Goal: Information Seeking & Learning: Learn about a topic

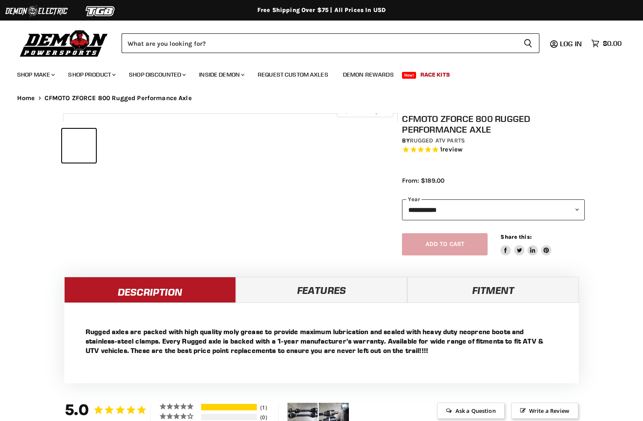
select select "******"
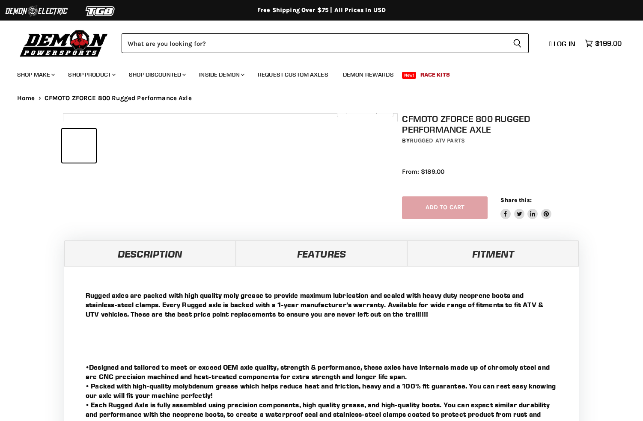
select select "******"
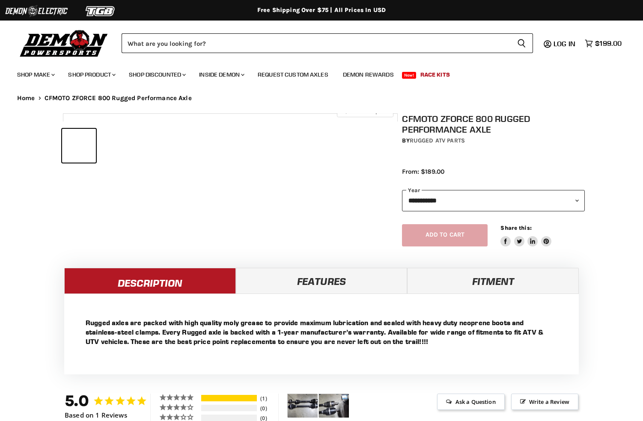
select select "******"
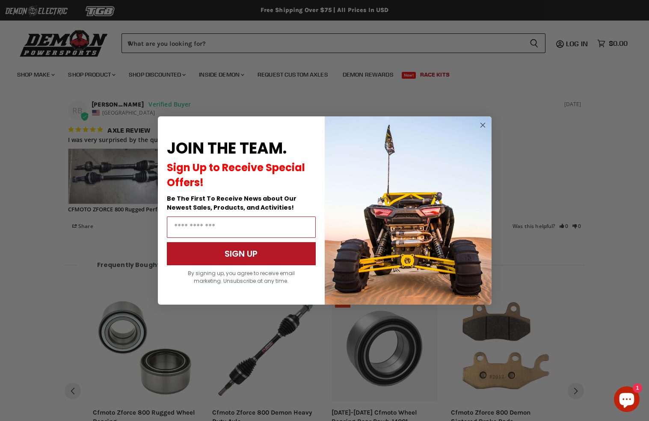
scroll to position [662, 0]
